Goal: Task Accomplishment & Management: Manage account settings

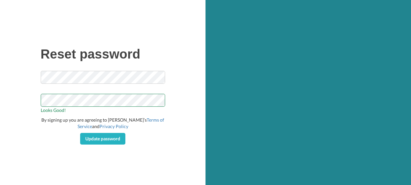
click at [36, 142] on div "Reset password Looks Good! By signing up you are agreeing to [PERSON_NAME]’s Te…" at bounding box center [103, 92] width 206 height 185
click at [38, 145] on div "Reset password Looks Good! By signing up you are agreeing to [PERSON_NAME]’s Te…" at bounding box center [103, 92] width 206 height 185
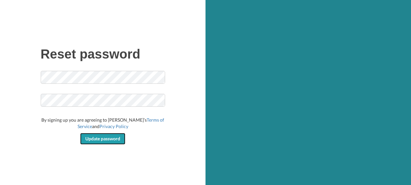
click at [111, 140] on span "Update password" at bounding box center [102, 138] width 35 height 5
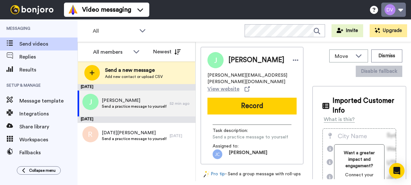
click at [394, 11] on button at bounding box center [394, 10] width 25 height 14
click at [136, 50] on icon at bounding box center [137, 51] width 8 height 6
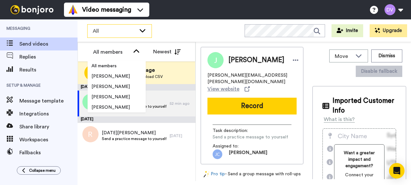
click at [145, 30] on icon at bounding box center [143, 30] width 8 height 6
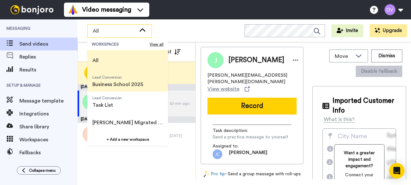
click at [125, 81] on span "Business School 2025" at bounding box center [117, 85] width 51 height 8
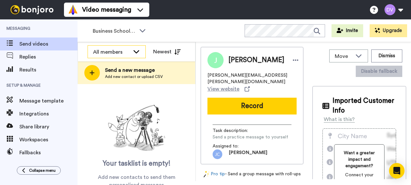
click at [138, 52] on icon at bounding box center [137, 51] width 8 height 6
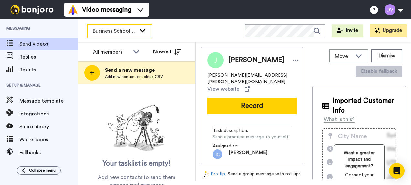
click at [141, 32] on icon at bounding box center [143, 30] width 8 height 6
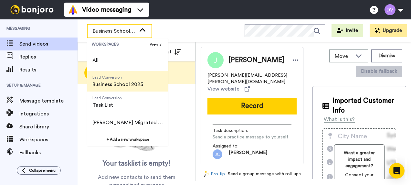
click at [127, 81] on span "Business School 2025" at bounding box center [117, 85] width 51 height 8
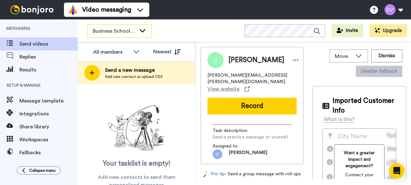
click at [145, 29] on icon at bounding box center [143, 30] width 6 height 3
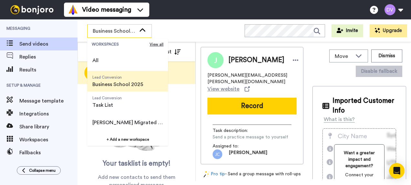
click at [133, 83] on span "Business School 2025" at bounding box center [117, 85] width 51 height 8
